Goal: Check status: Check status

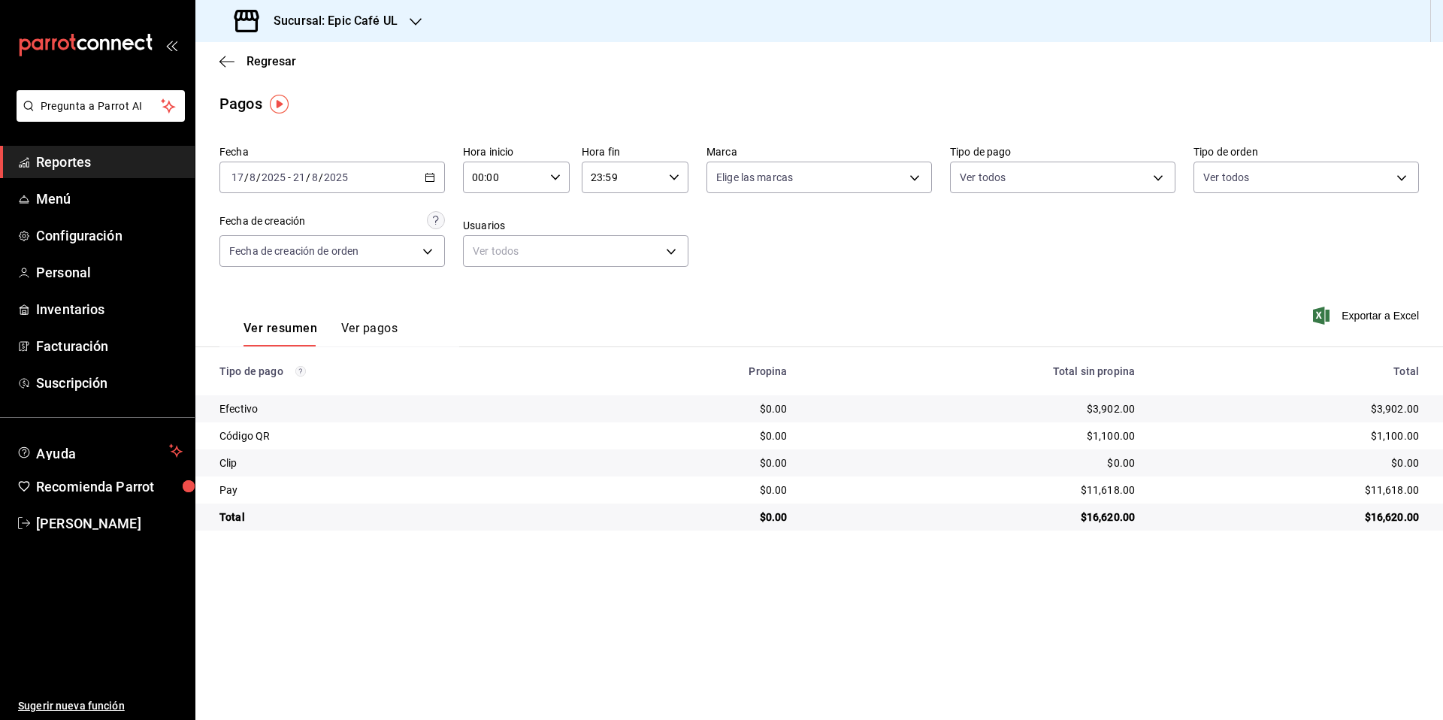
click at [435, 74] on div "Regresar" at bounding box center [819, 61] width 1248 height 38
click at [365, 20] on h3 "Sucursal: Epic Café UL" at bounding box center [330, 21] width 136 height 18
click at [246, 131] on span "Epic Cafe Humanitree" at bounding box center [258, 133] width 103 height 16
click at [442, 174] on div "[DATE] [DATE] - [DATE] [DATE]" at bounding box center [333, 178] width 226 height 32
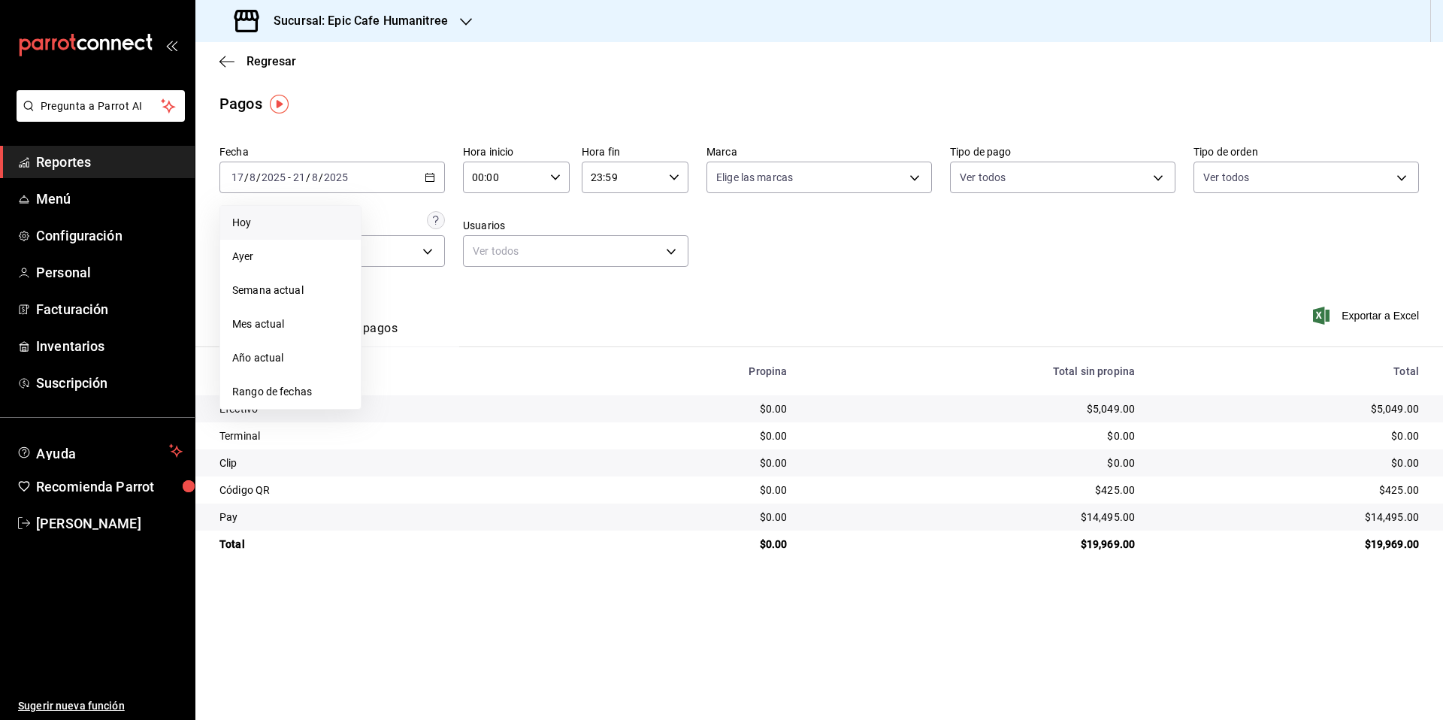
click at [301, 215] on span "Hoy" at bounding box center [290, 223] width 117 height 16
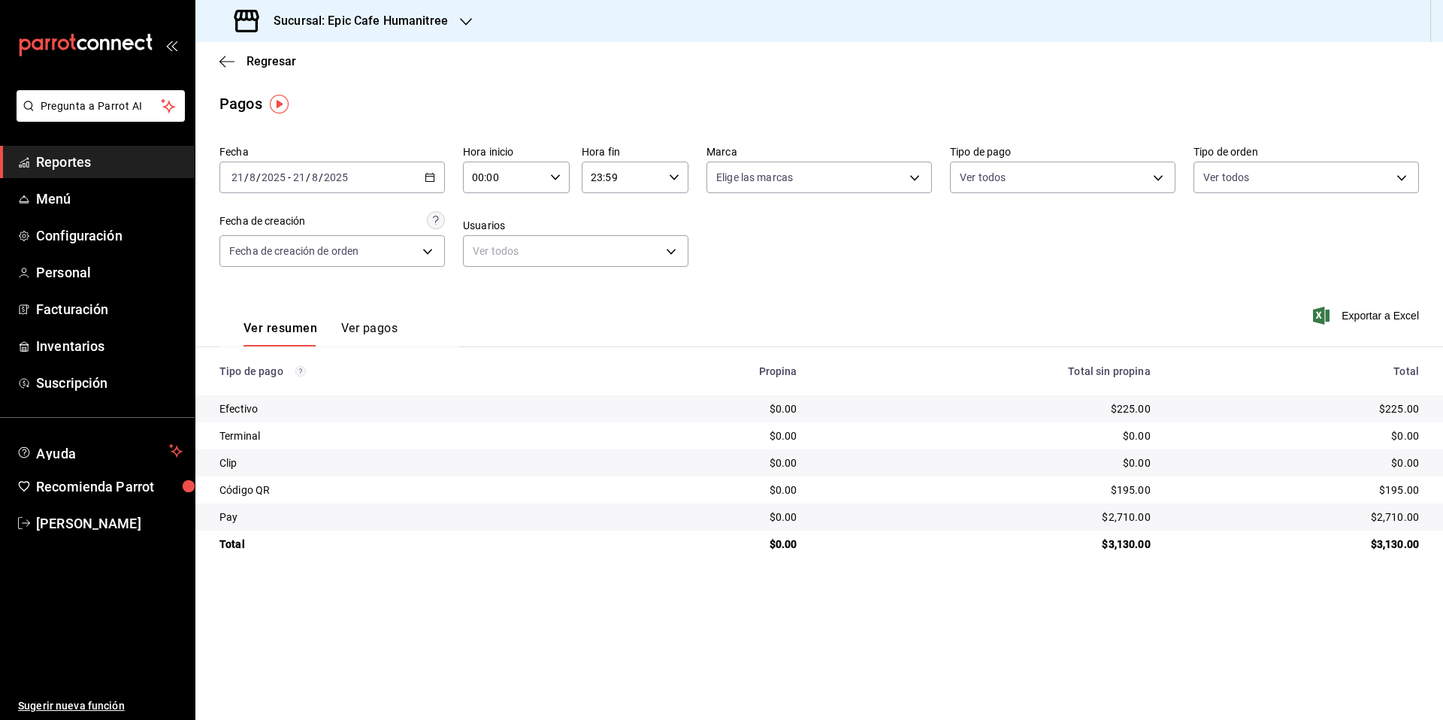
click at [385, 18] on h3 "Sucursal: Epic Cafe Humanitree" at bounding box center [355, 21] width 186 height 18
click at [332, 71] on div "Epic Café UL" at bounding box center [307, 65] width 201 height 16
click at [407, 27] on div "Sucursal: Epic Café UL" at bounding box center [317, 21] width 220 height 42
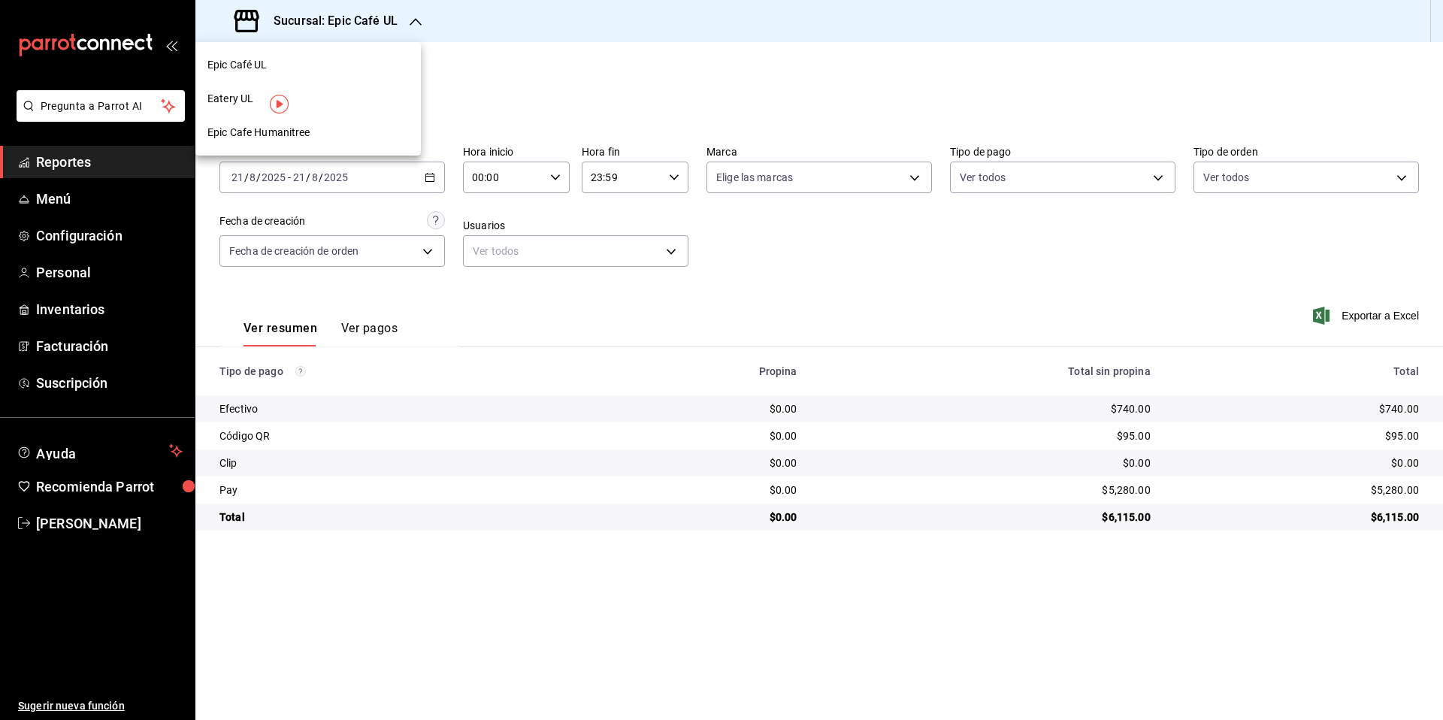
click at [333, 101] on div "Eatery UL" at bounding box center [307, 99] width 201 height 16
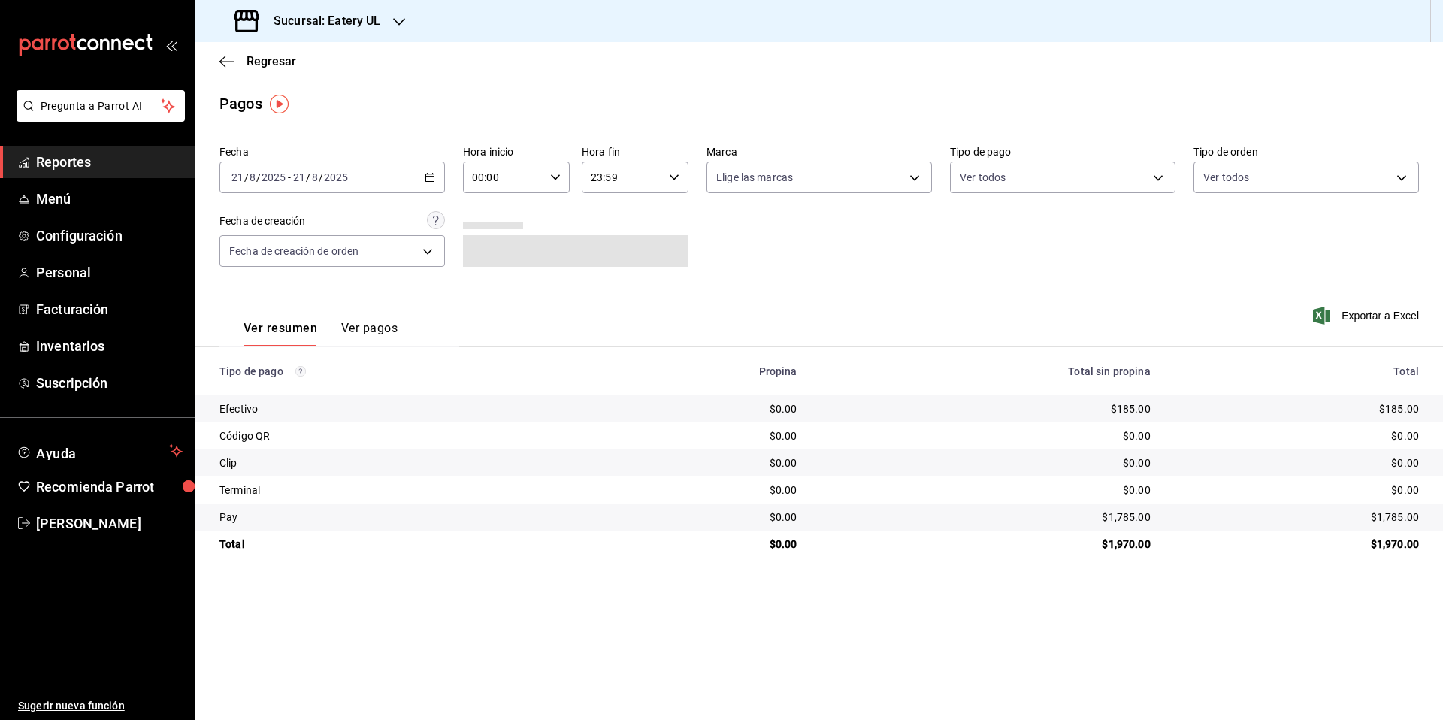
click at [368, 32] on div "Sucursal: Eatery UL" at bounding box center [309, 21] width 204 height 42
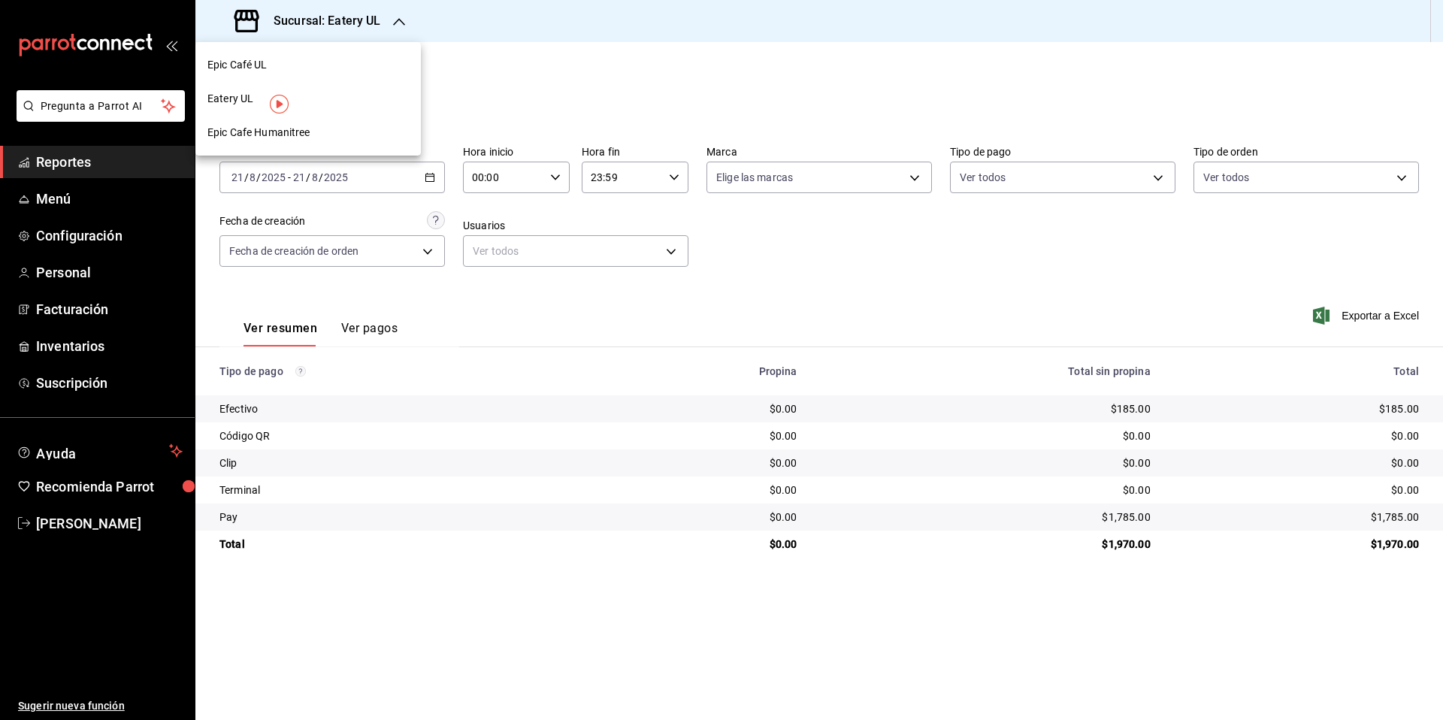
click at [380, 65] on div "Epic Café UL" at bounding box center [307, 65] width 201 height 16
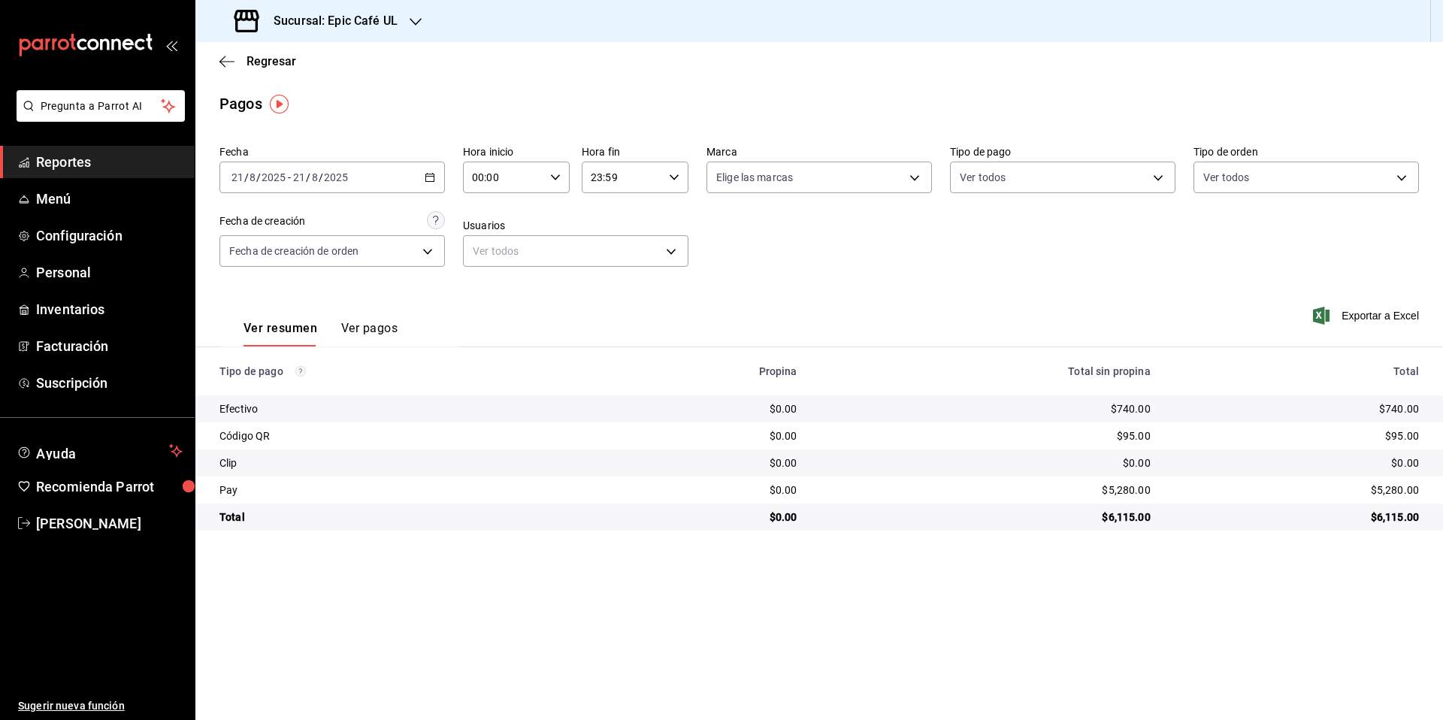
click at [355, 20] on h3 "Sucursal: Epic Café UL" at bounding box center [330, 21] width 136 height 18
click at [347, 101] on div "Eatery UL" at bounding box center [307, 99] width 201 height 16
